Goal: Check status: Check status

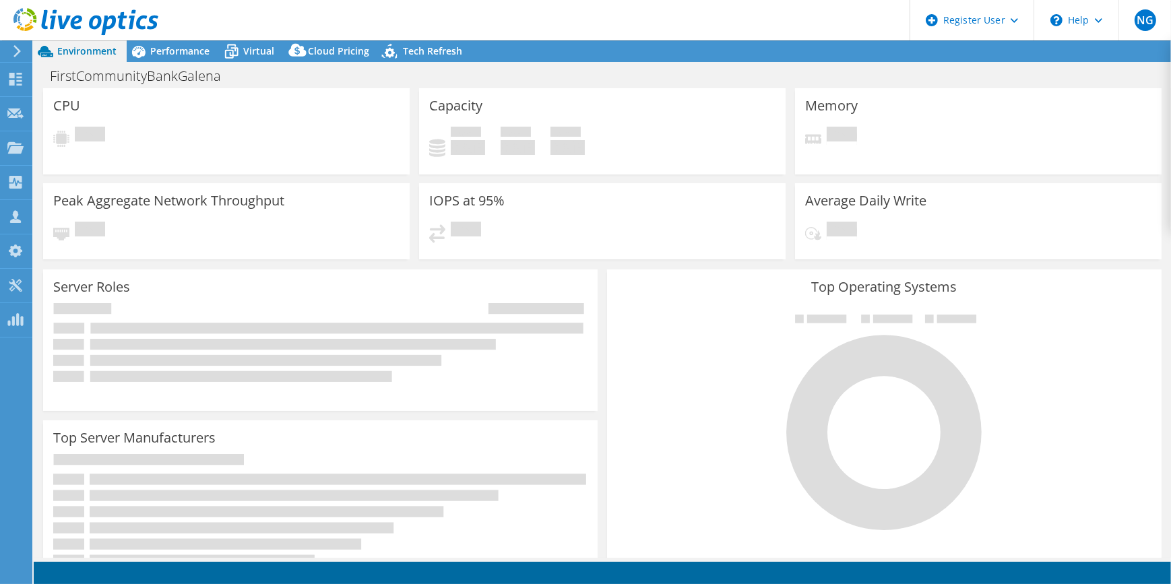
select select "USD"
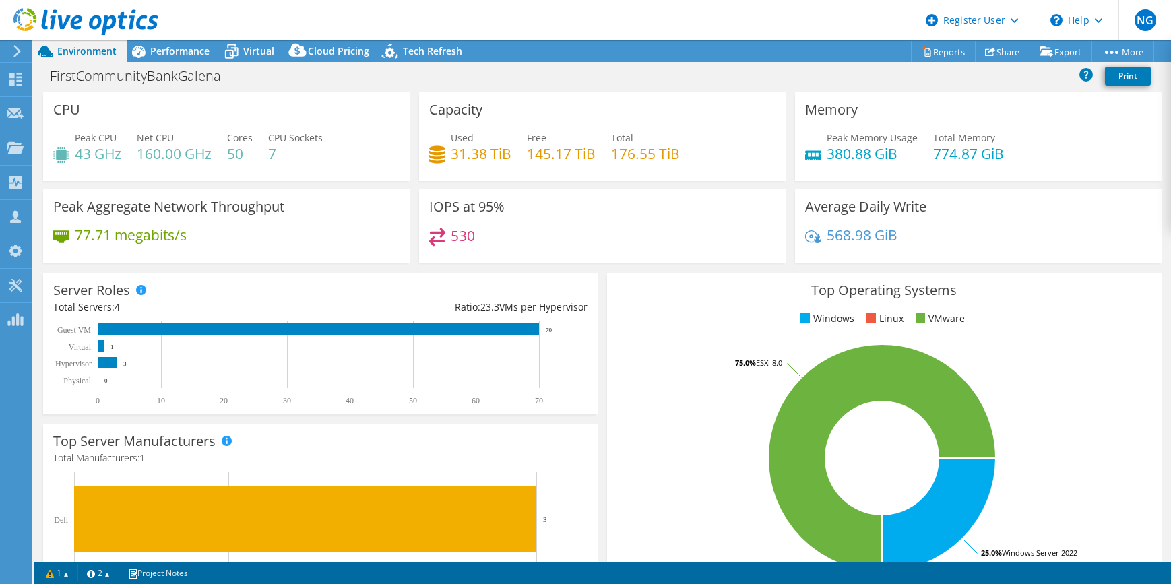
select select "USD"
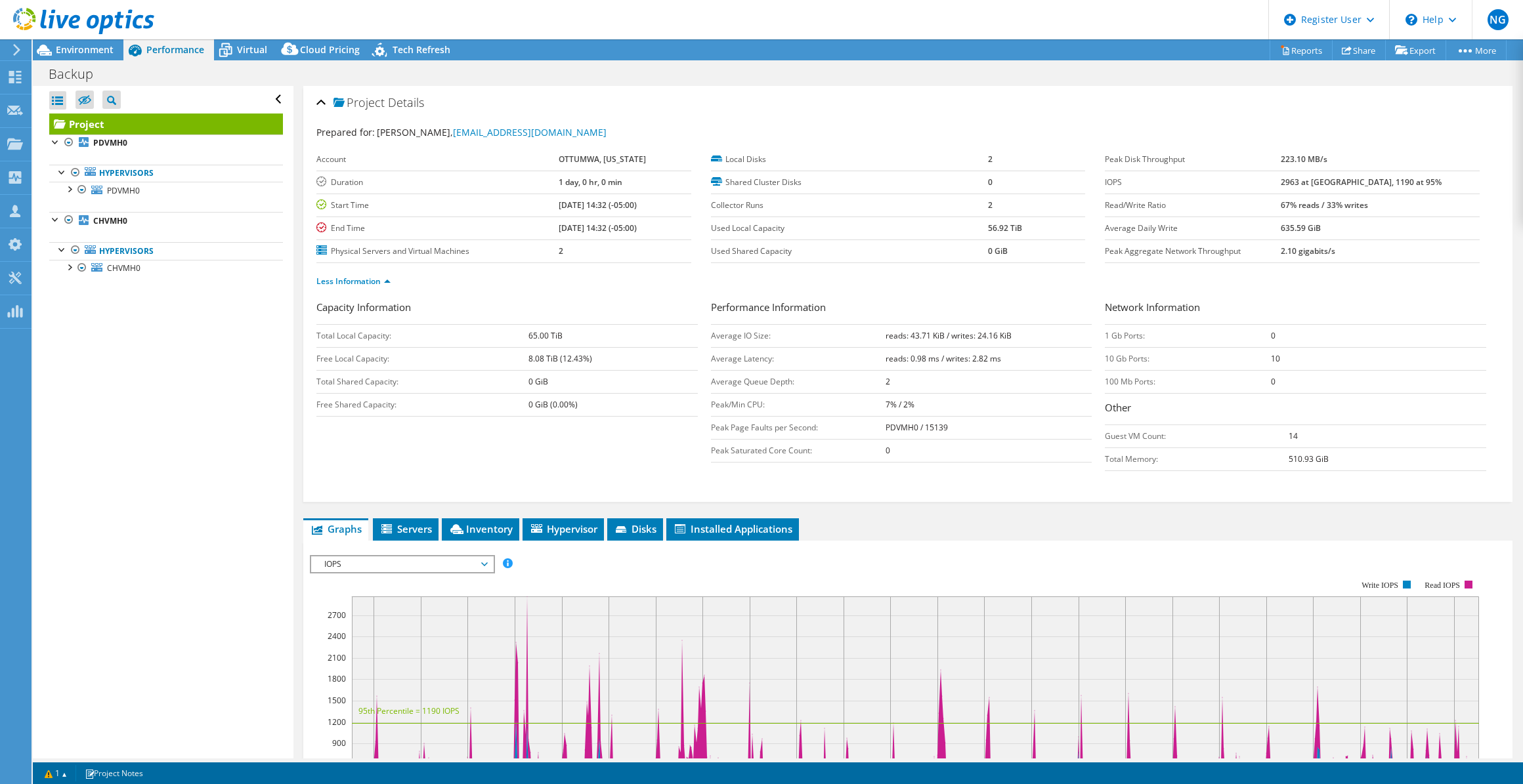
select select "USD"
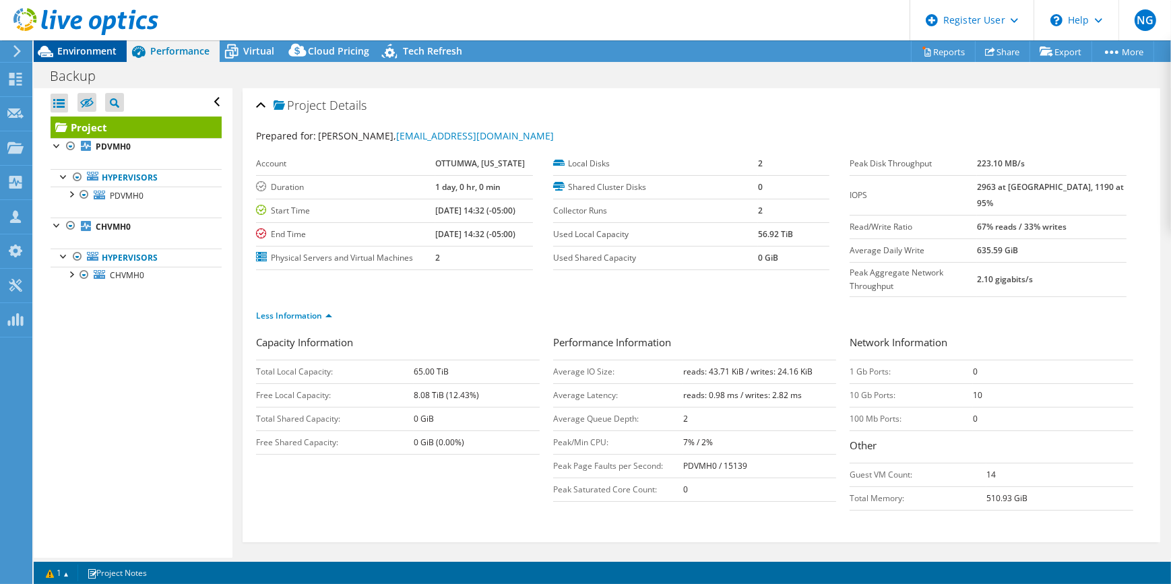
click at [87, 55] on span "Environment" at bounding box center [86, 50] width 59 height 13
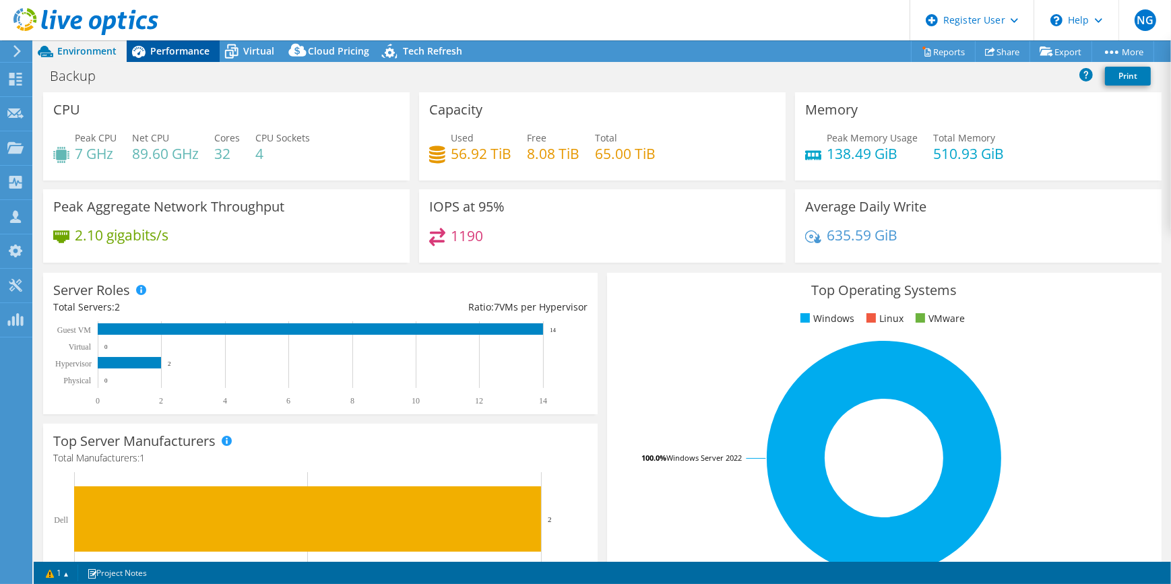
click at [185, 58] on div "Performance" at bounding box center [173, 51] width 93 height 22
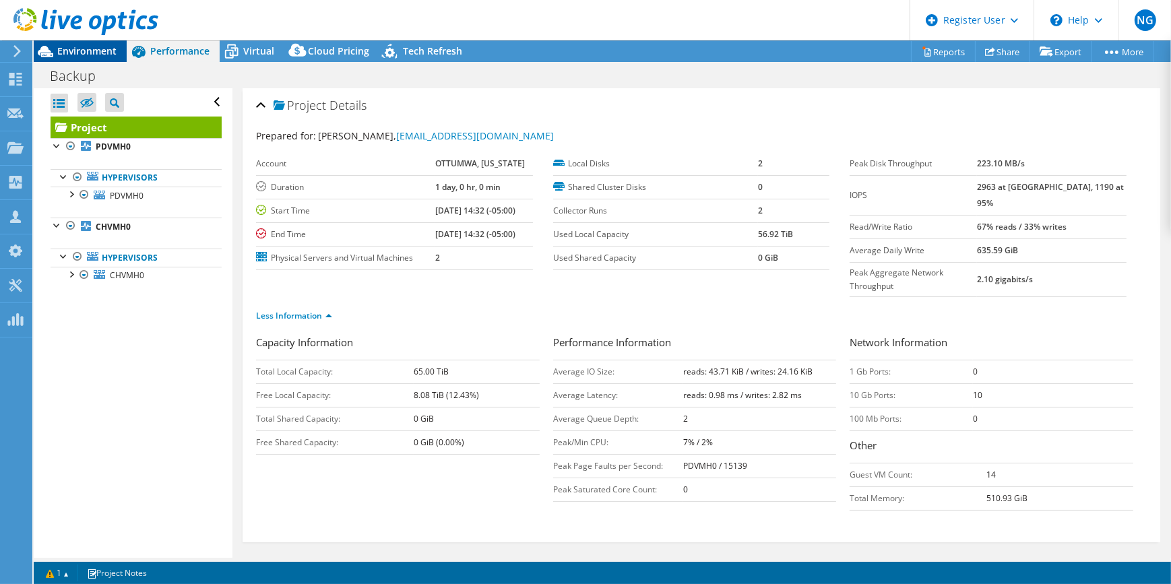
click at [102, 52] on span "Environment" at bounding box center [86, 50] width 59 height 13
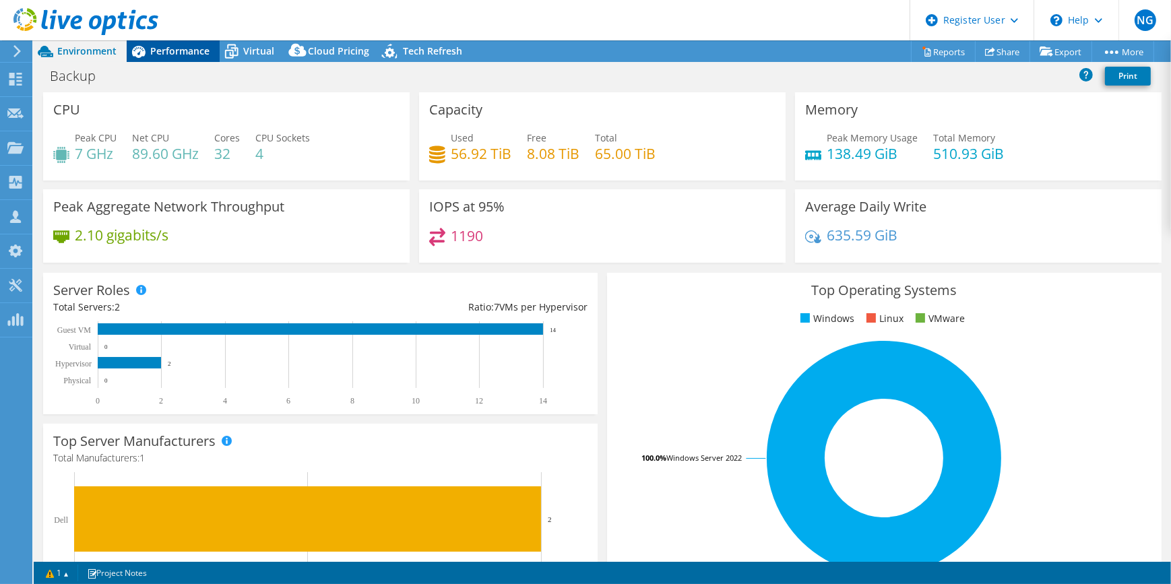
click at [191, 50] on span "Performance" at bounding box center [179, 50] width 59 height 13
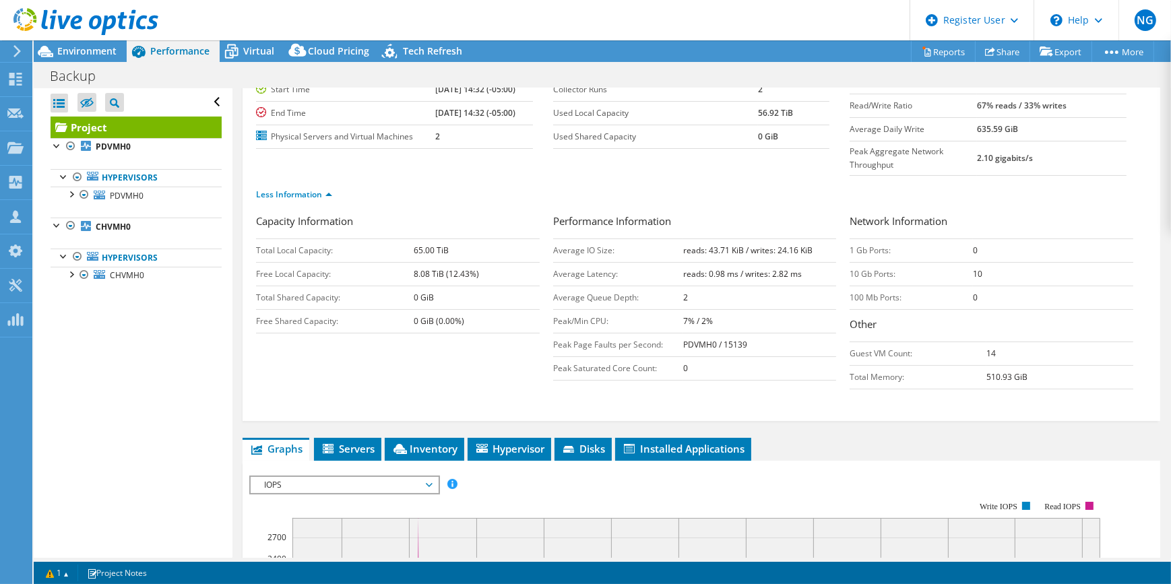
scroll to position [245, 0]
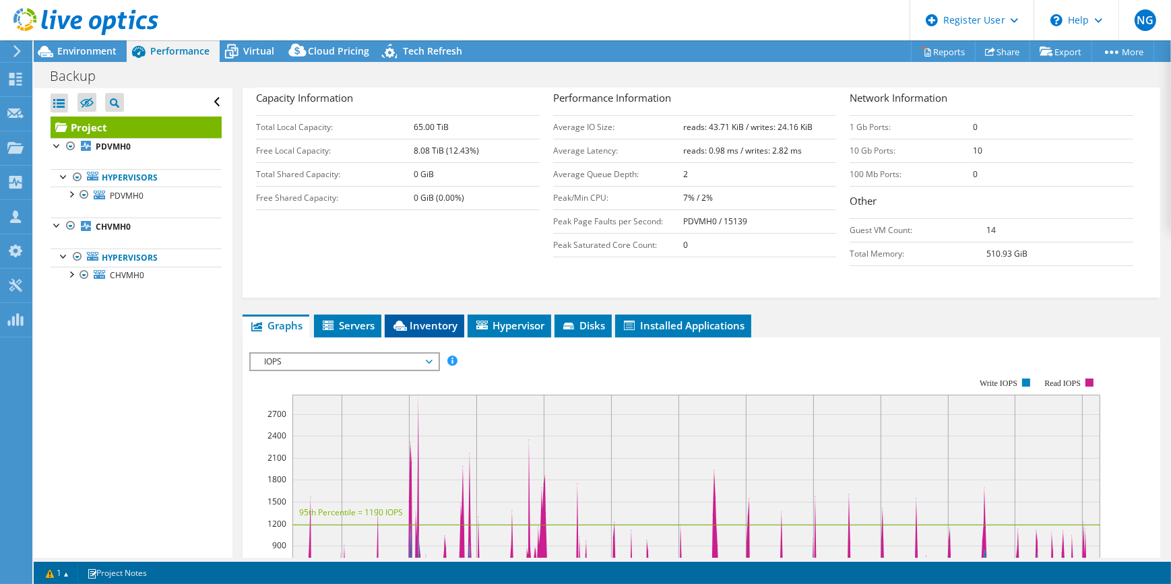
click at [451, 319] on span "Inventory" at bounding box center [424, 325] width 66 height 13
